Goal: Task Accomplishment & Management: Complete application form

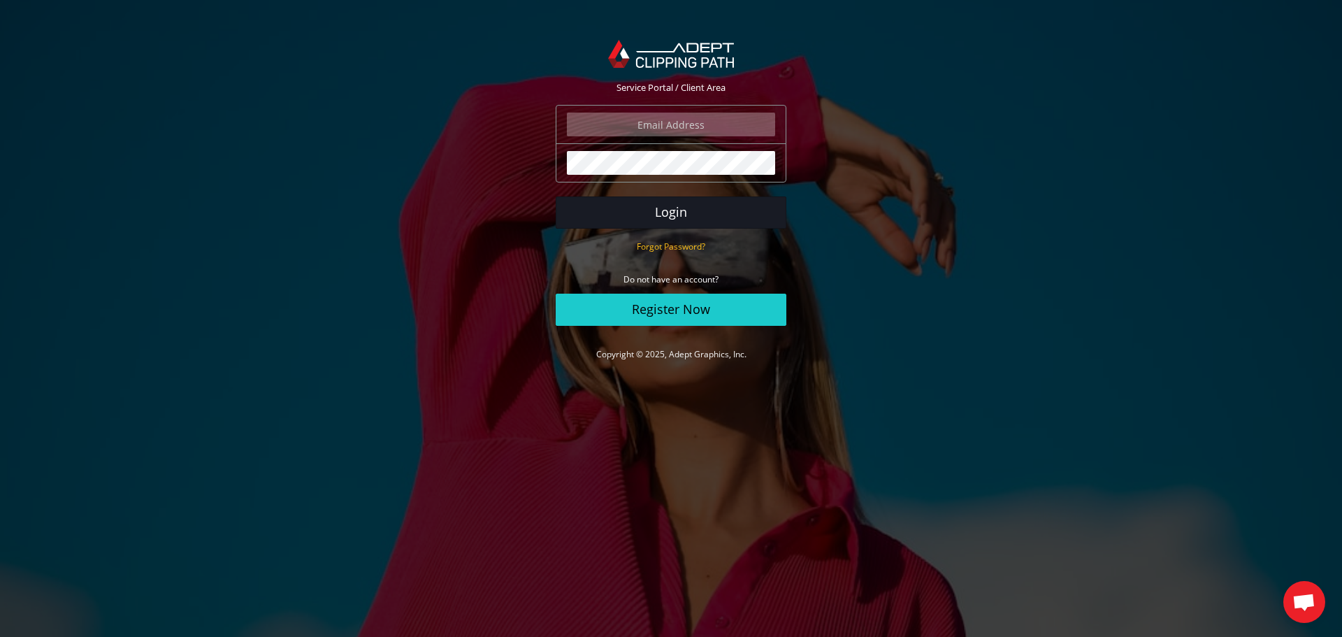
type input "rikke@benthansen.net"
click at [679, 205] on button "Login" at bounding box center [671, 212] width 231 height 32
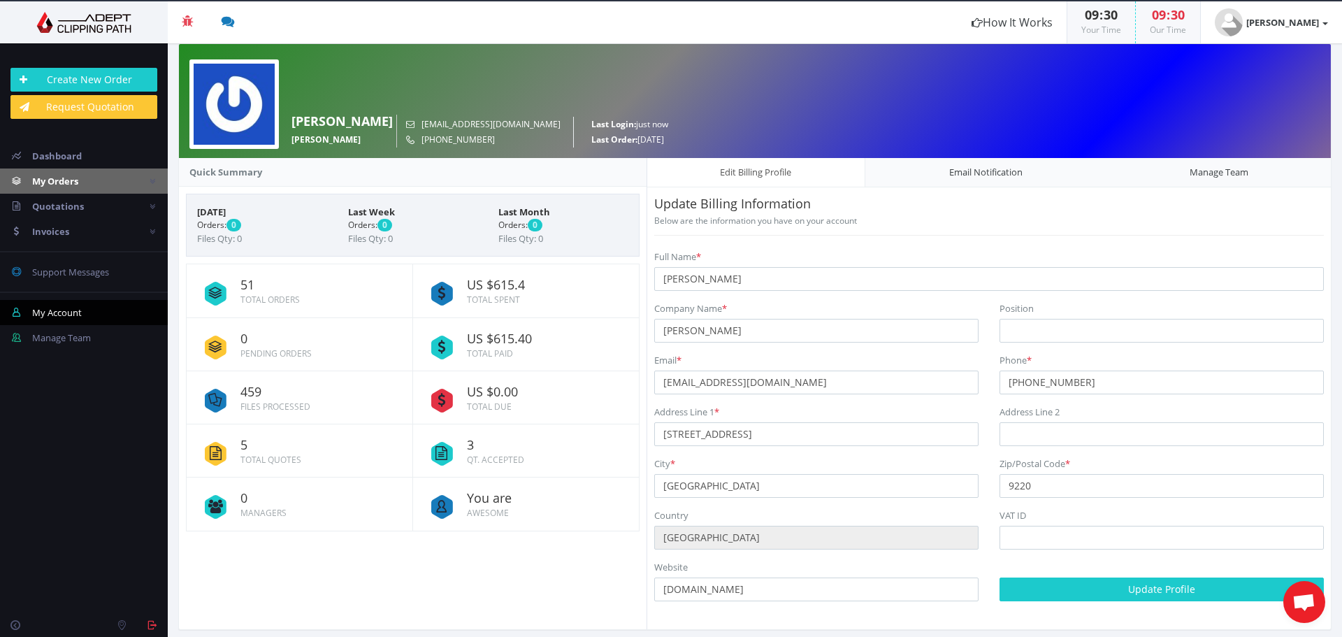
click at [68, 180] on span "My Orders" at bounding box center [55, 181] width 46 height 13
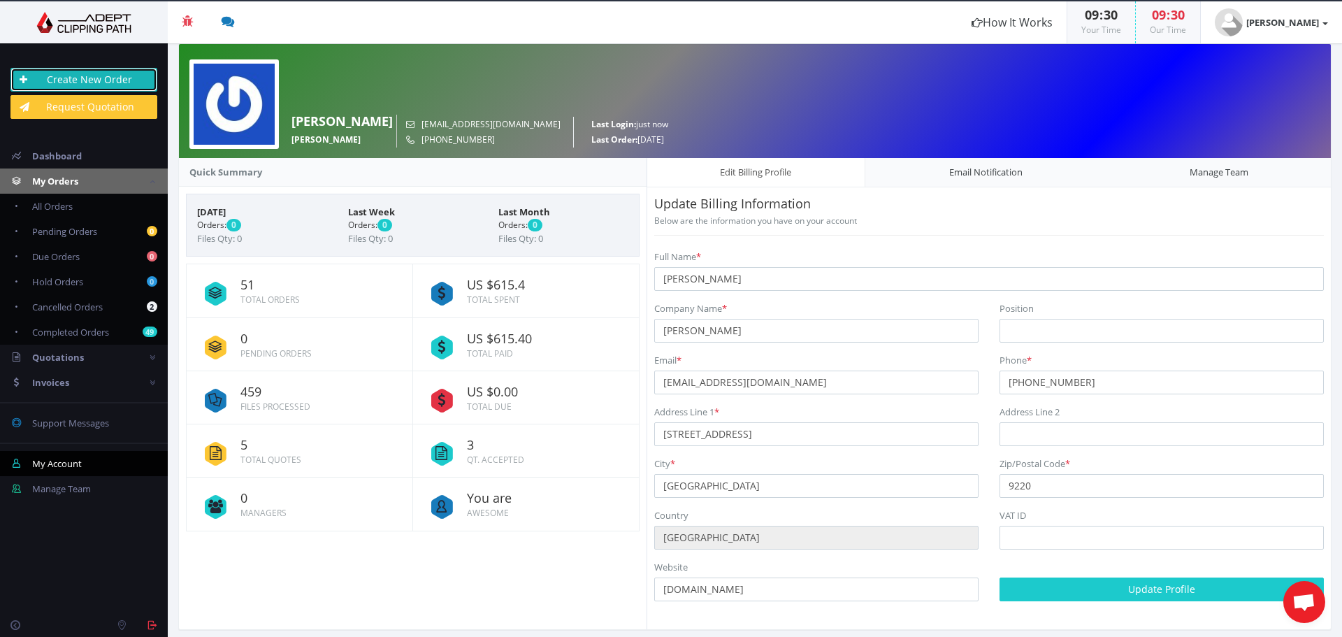
click at [78, 76] on link "Create New Order" at bounding box center [83, 80] width 147 height 24
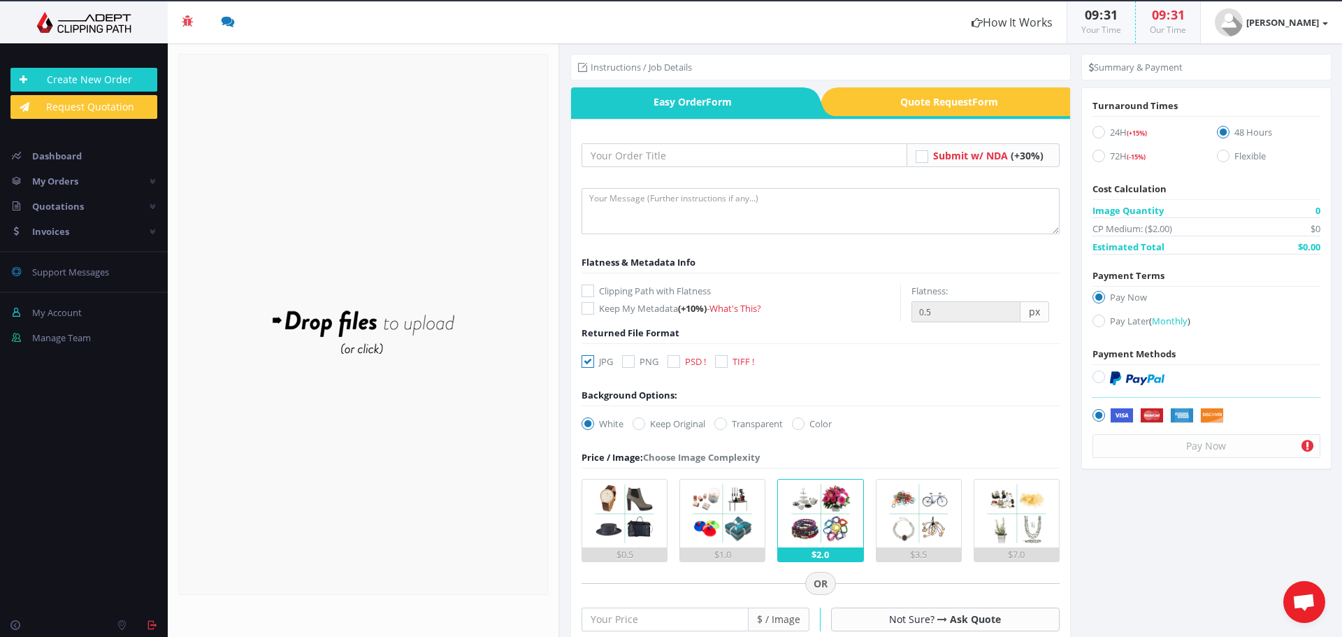
click at [628, 352] on form "Submit w/ NDA (+30%)" at bounding box center [820, 563] width 478 height 841
click at [632, 362] on icon at bounding box center [628, 361] width 13 height 13
click at [632, 362] on input "PNG" at bounding box center [629, 361] width 9 height 9
checkbox input "true"
click at [725, 423] on icon at bounding box center [720, 423] width 13 height 13
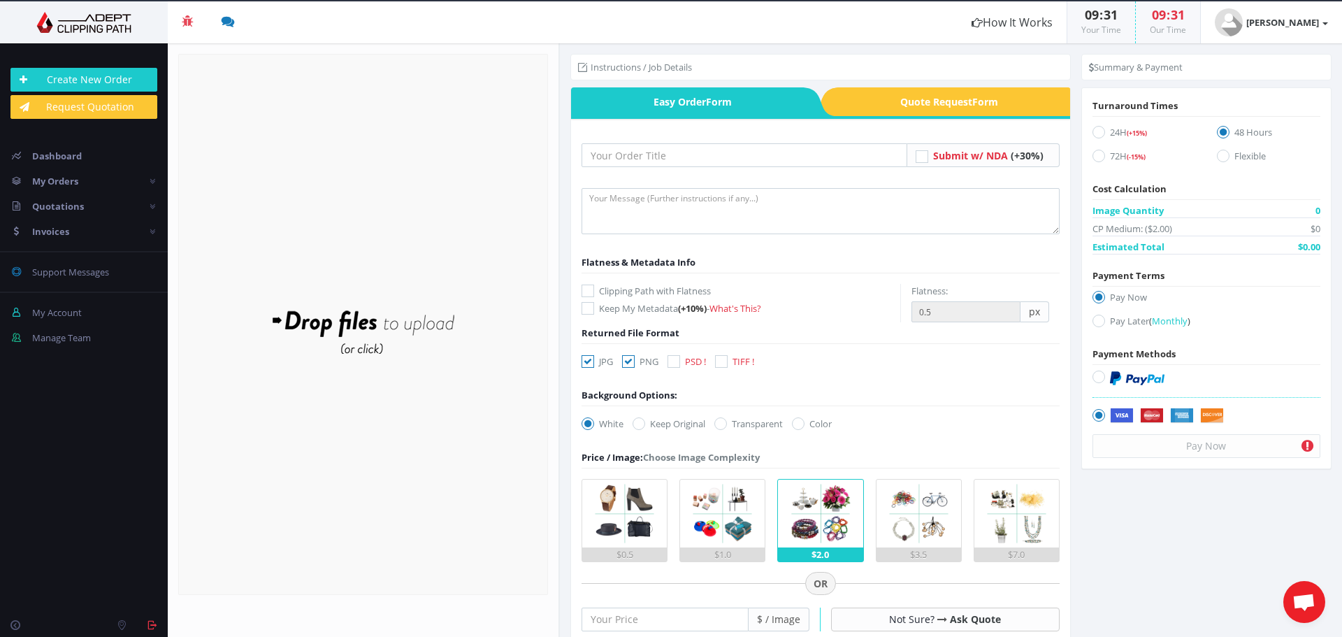
click at [725, 423] on input "Transparent" at bounding box center [722, 423] width 9 height 9
radio input "true"
click at [586, 361] on icon at bounding box center [587, 361] width 13 height 13
click at [586, 361] on input "JPG" at bounding box center [589, 361] width 9 height 9
checkbox input "false"
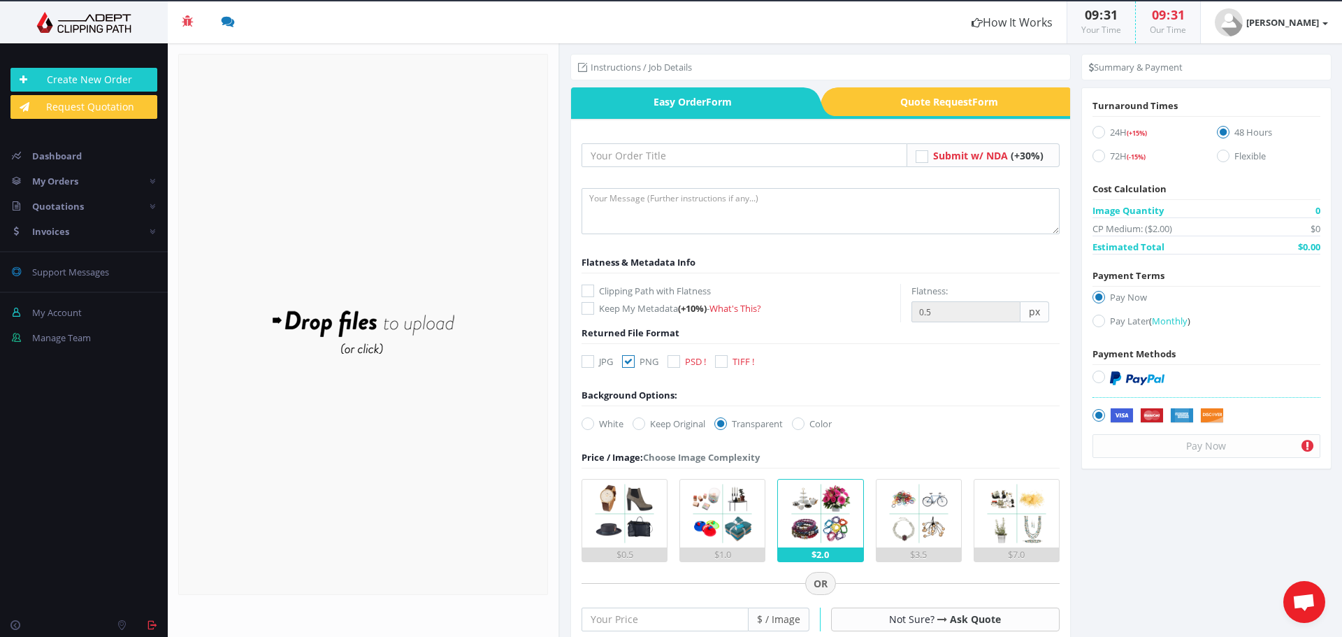
click at [670, 359] on icon at bounding box center [673, 361] width 13 height 13
click at [671, 359] on input "PSD !" at bounding box center [675, 361] width 9 height 9
checkbox input "true"
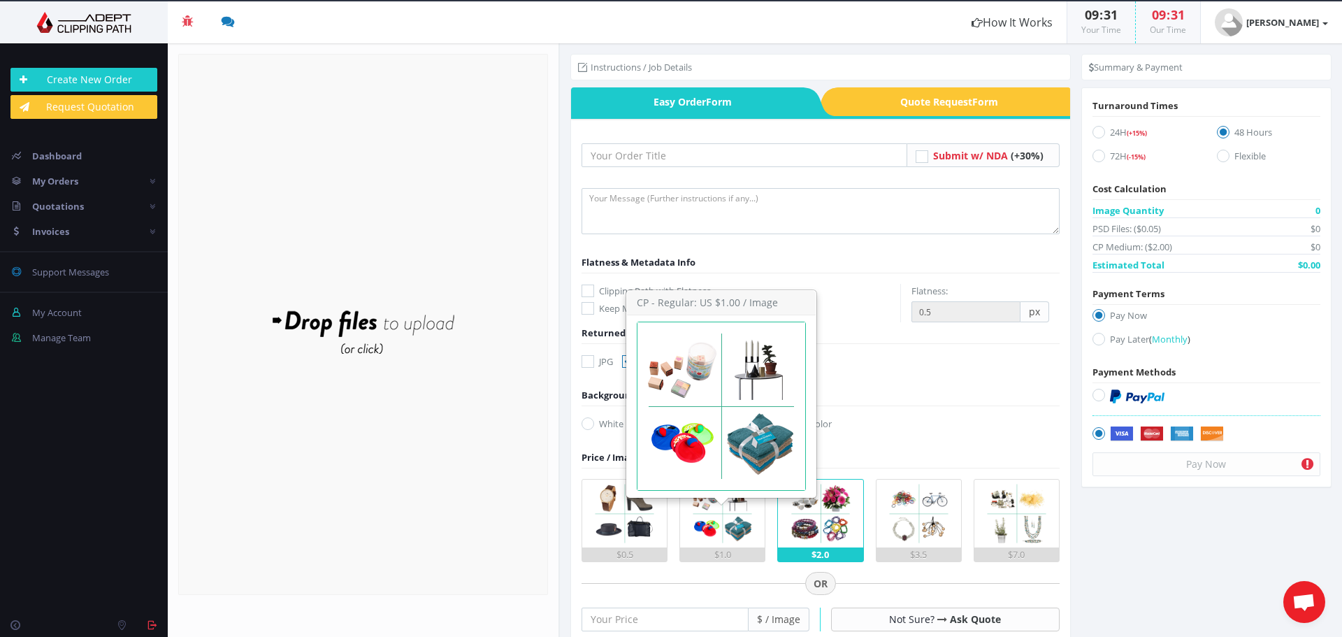
click at [727, 522] on img at bounding box center [722, 513] width 68 height 68
click at [0, 0] on input "$1.0" at bounding box center [0, 0] width 0 height 0
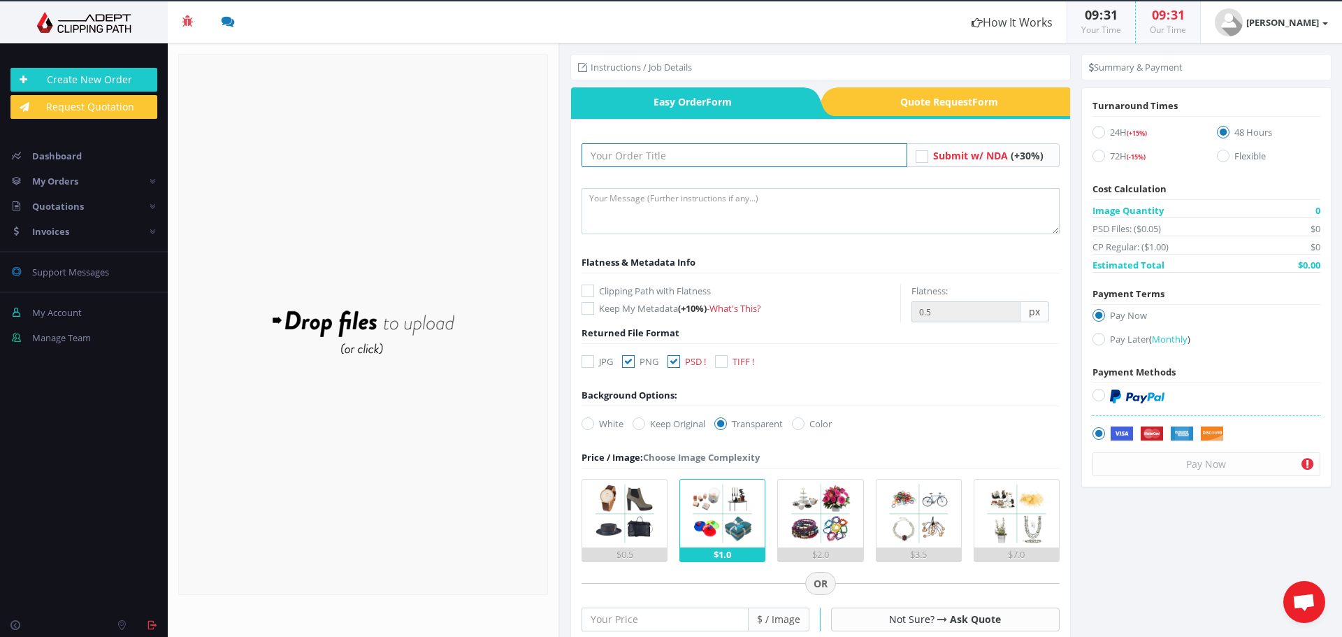
click at [648, 159] on input "text" at bounding box center [744, 155] width 326 height 24
type input "Vido"
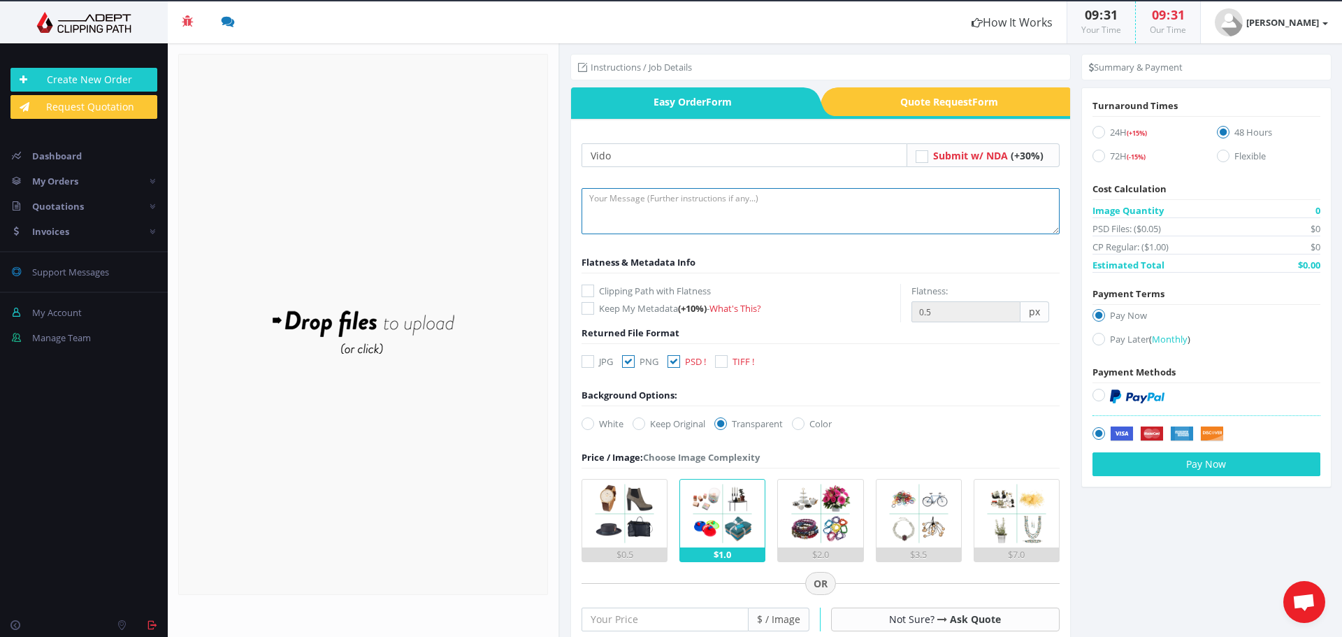
click at [621, 199] on textarea at bounding box center [820, 211] width 478 height 46
type textarea "Please remove background"
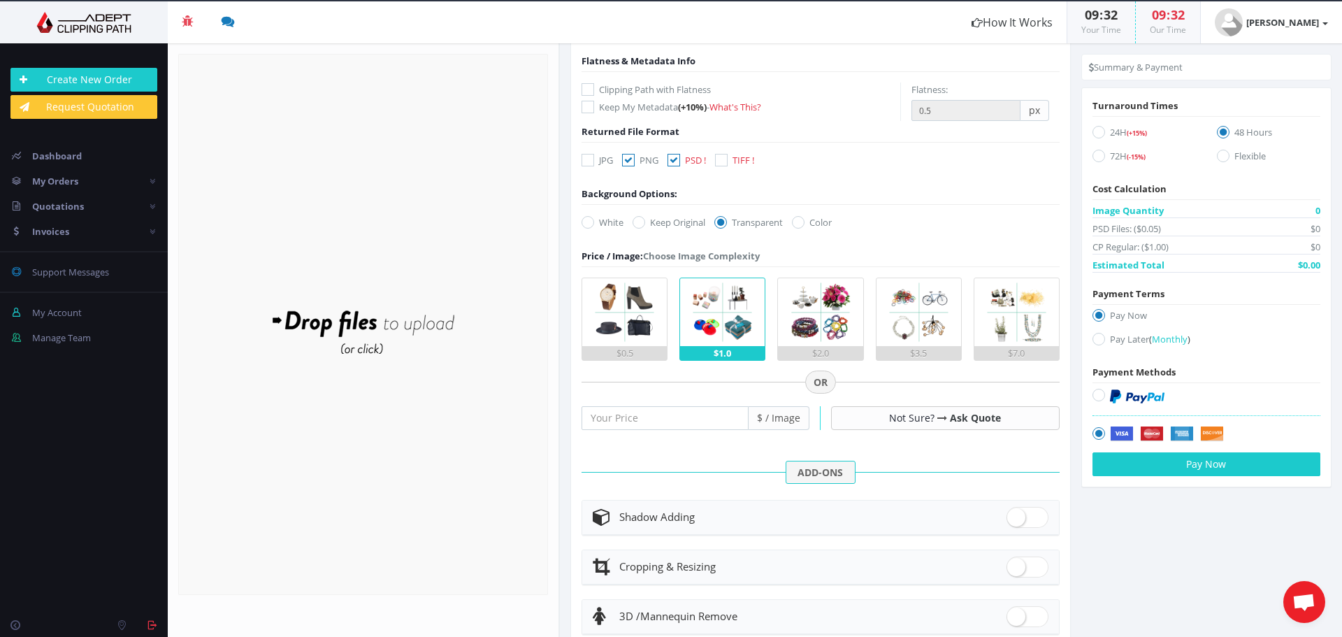
scroll to position [210, 0]
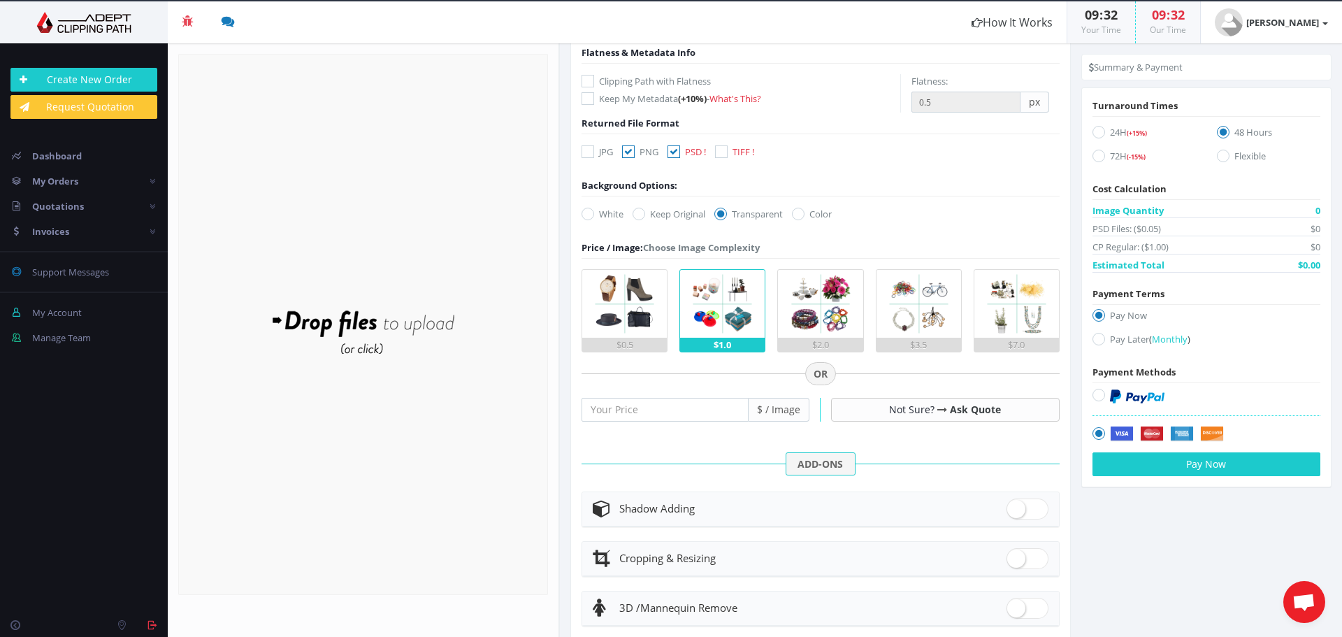
click at [1024, 508] on span at bounding box center [1027, 508] width 42 height 21
click at [1015, 508] on input "checkbox" at bounding box center [1010, 505] width 9 height 9
checkbox input "true"
radio input "true"
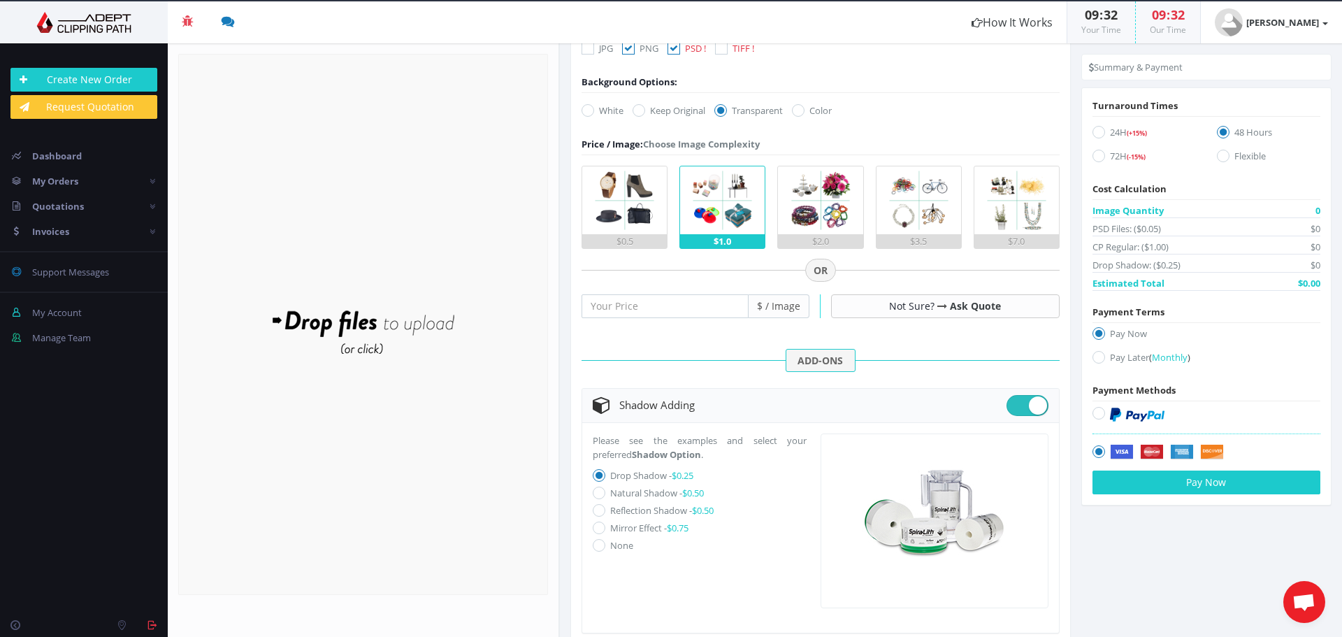
scroll to position [349, 0]
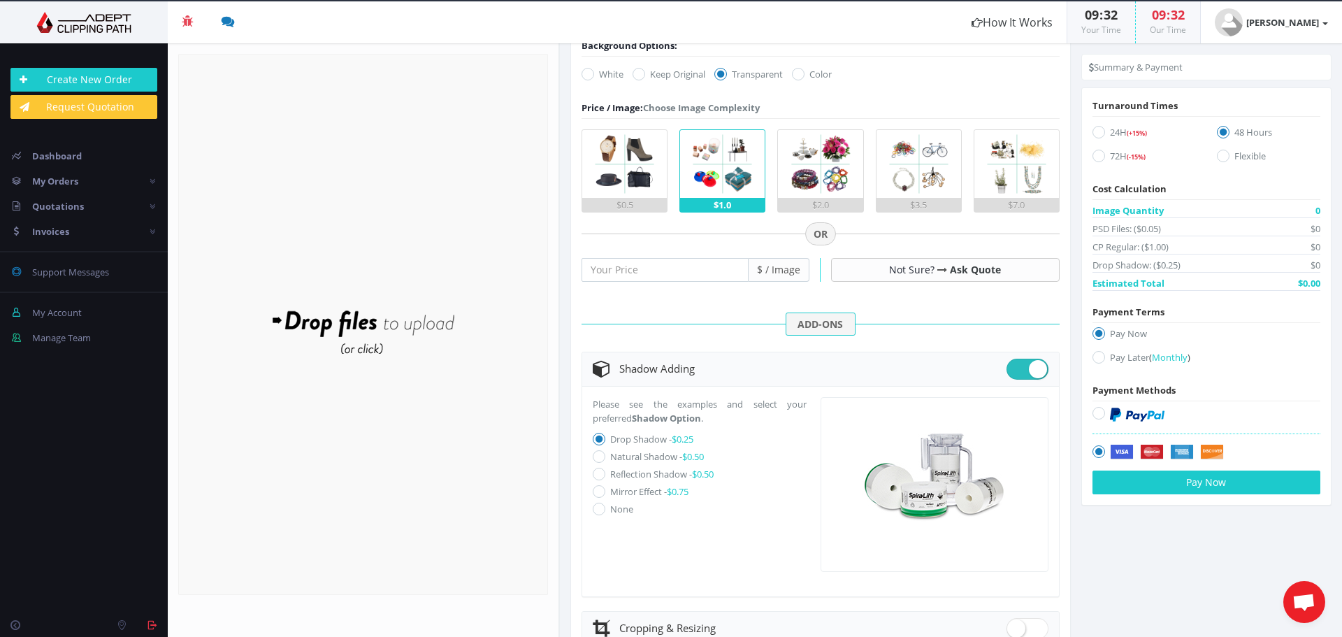
click at [601, 458] on icon at bounding box center [599, 456] width 13 height 13
click at [601, 458] on input "Natural Shadow - $0.50" at bounding box center [600, 456] width 9 height 9
radio input "true"
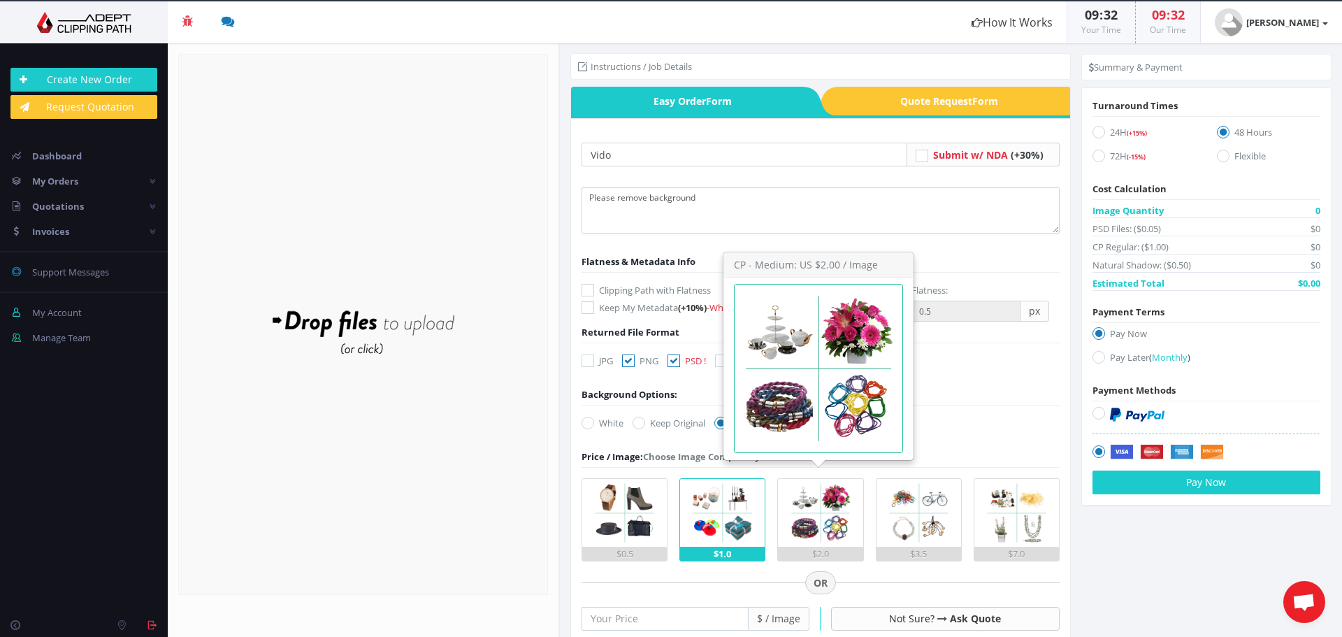
scroll to position [0, 0]
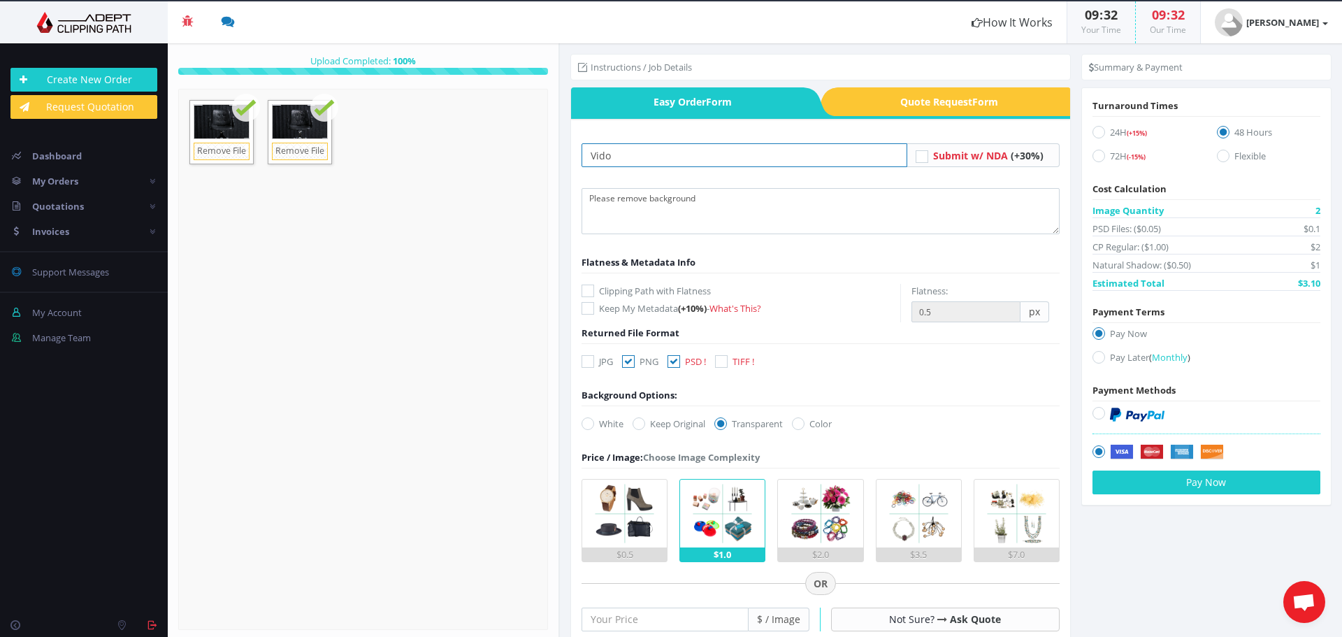
click at [666, 162] on input "Vido" at bounding box center [744, 155] width 326 height 24
